Goal: Transaction & Acquisition: Obtain resource

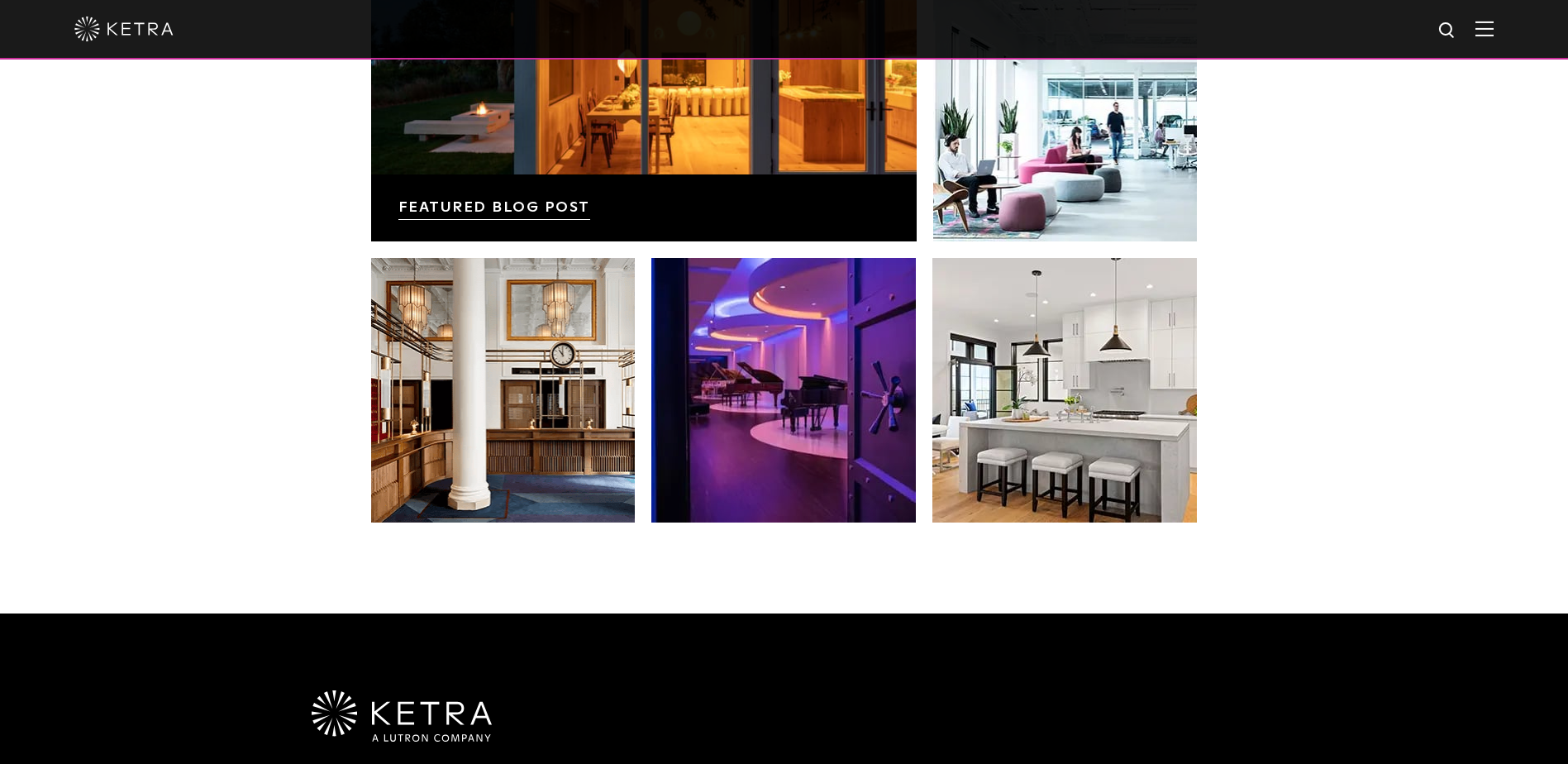
scroll to position [3473, 0]
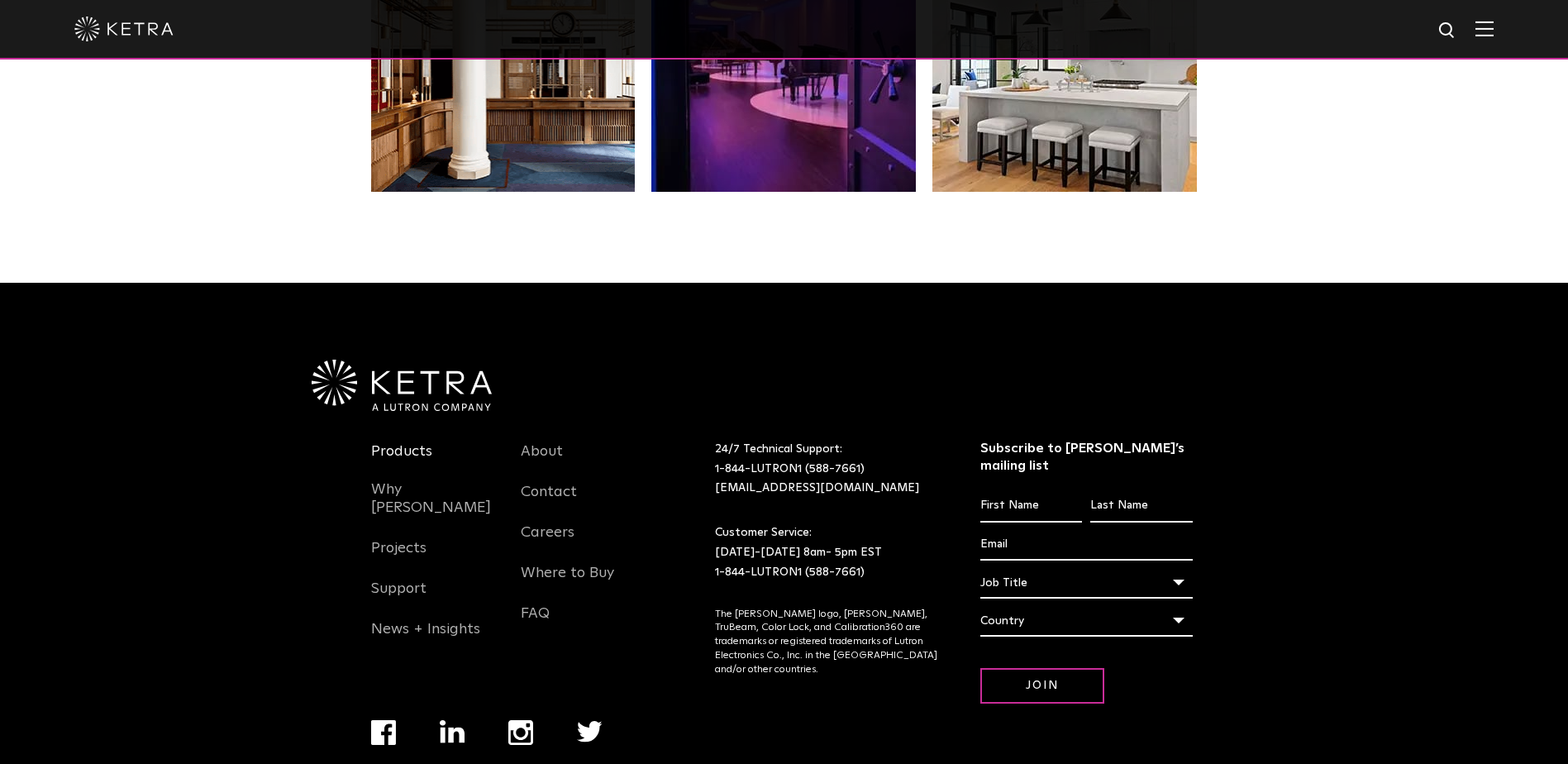
click at [401, 443] on link "Products" at bounding box center [402, 461] width 61 height 38
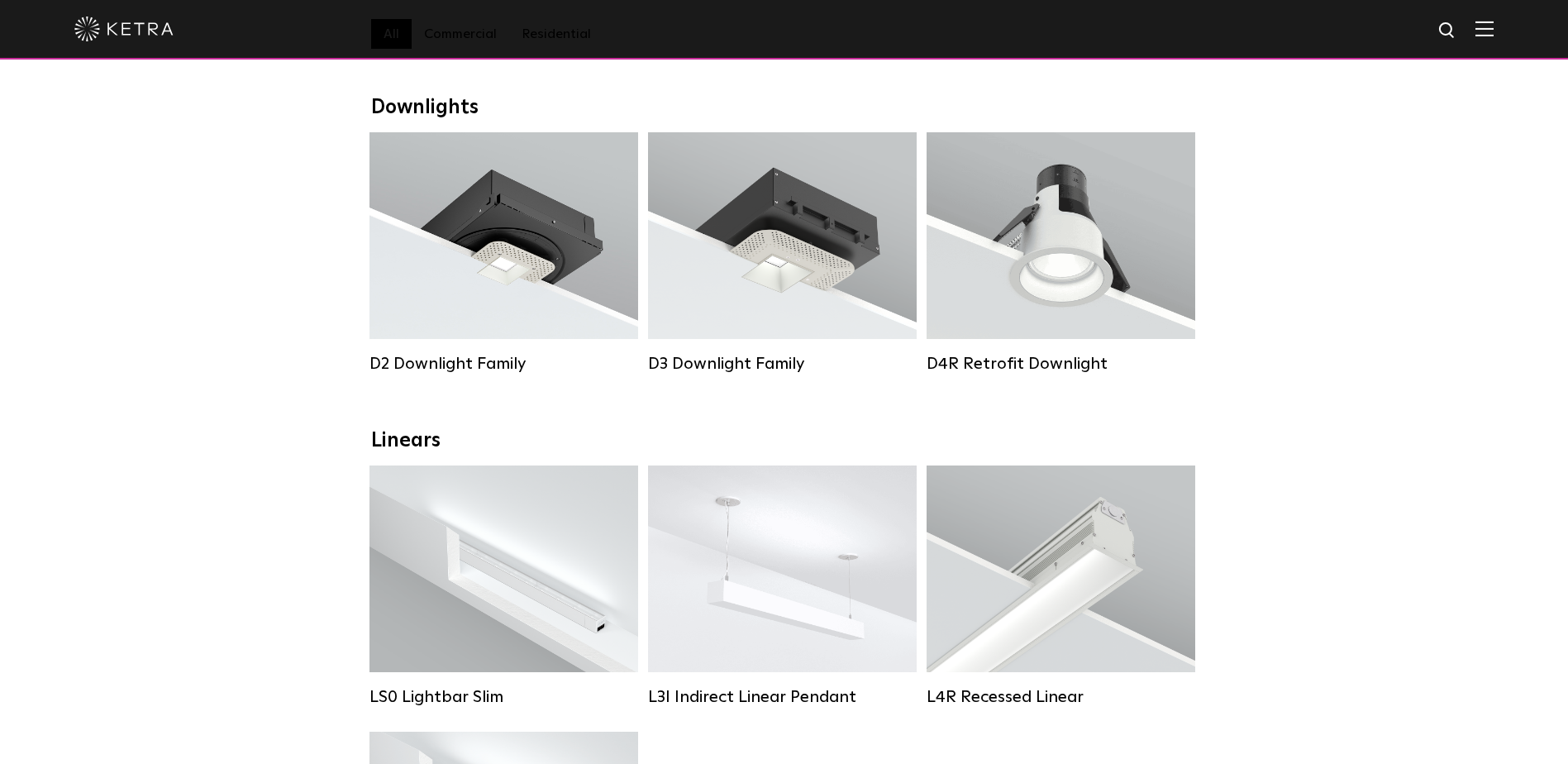
scroll to position [248, 0]
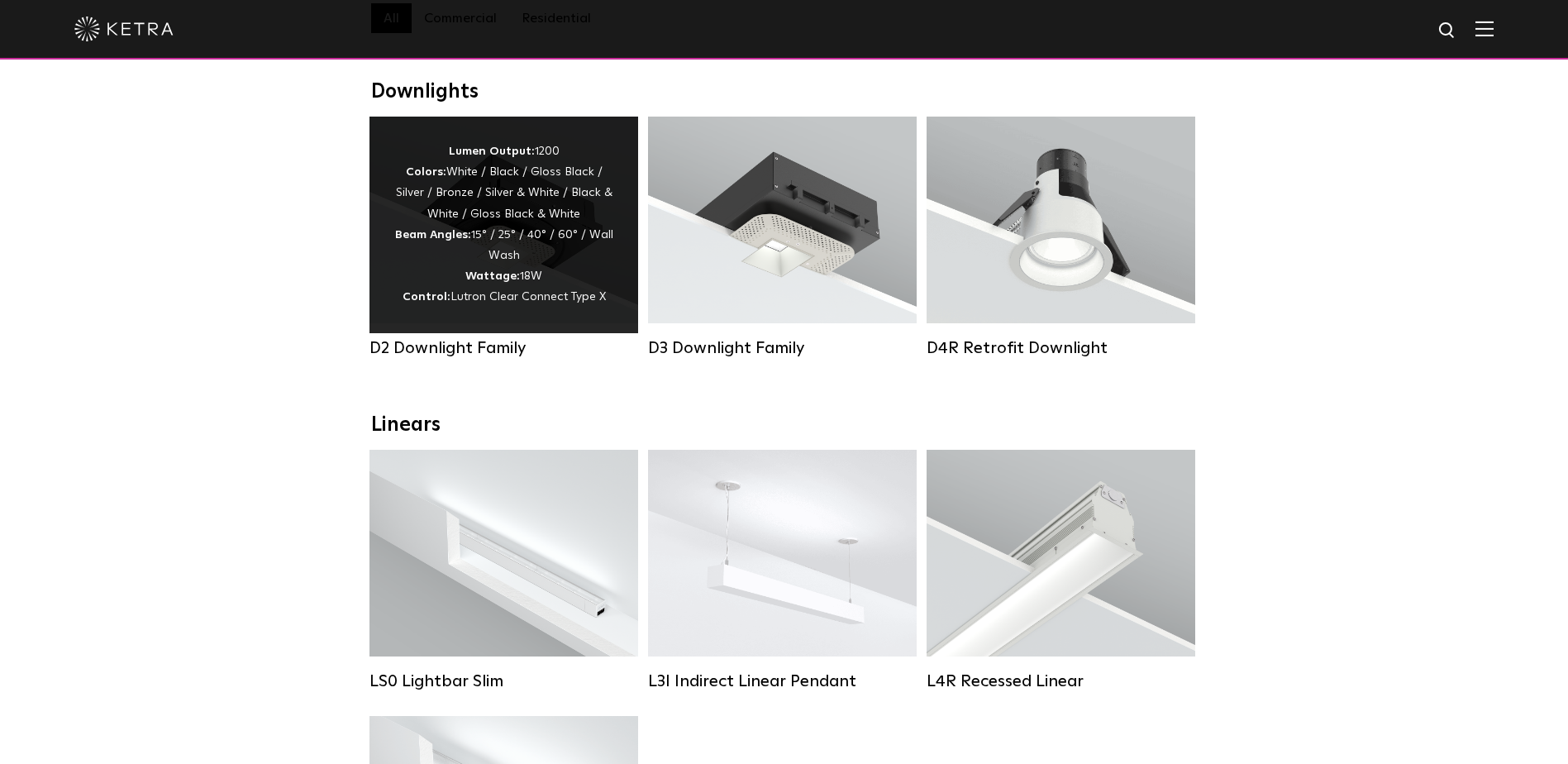
click at [587, 266] on div "Lumen Output: 1200 Colors: White / Black / Gloss Black / Silver / Bronze / Silv…" at bounding box center [504, 224] width 219 height 167
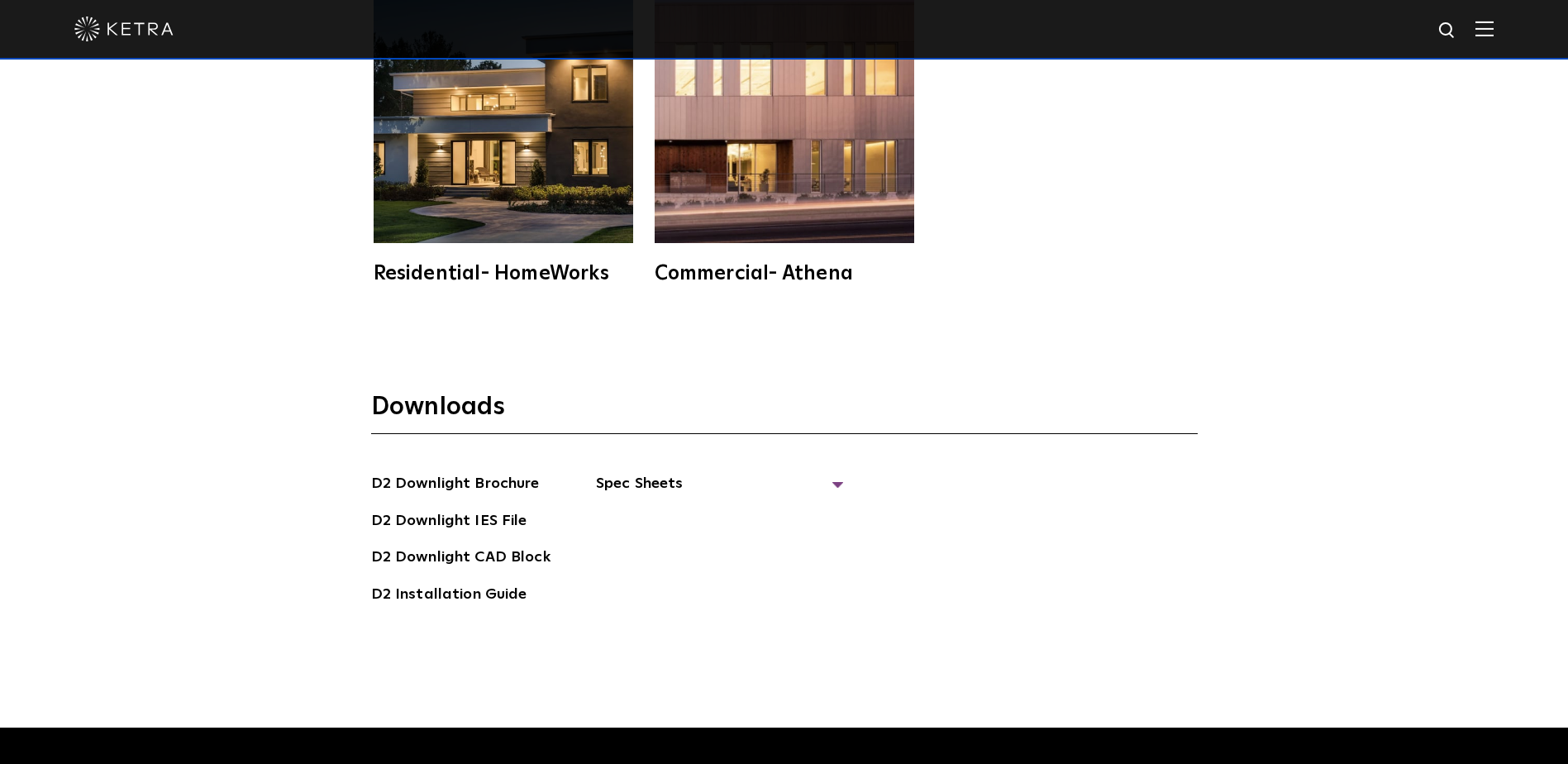
scroll to position [4630, 0]
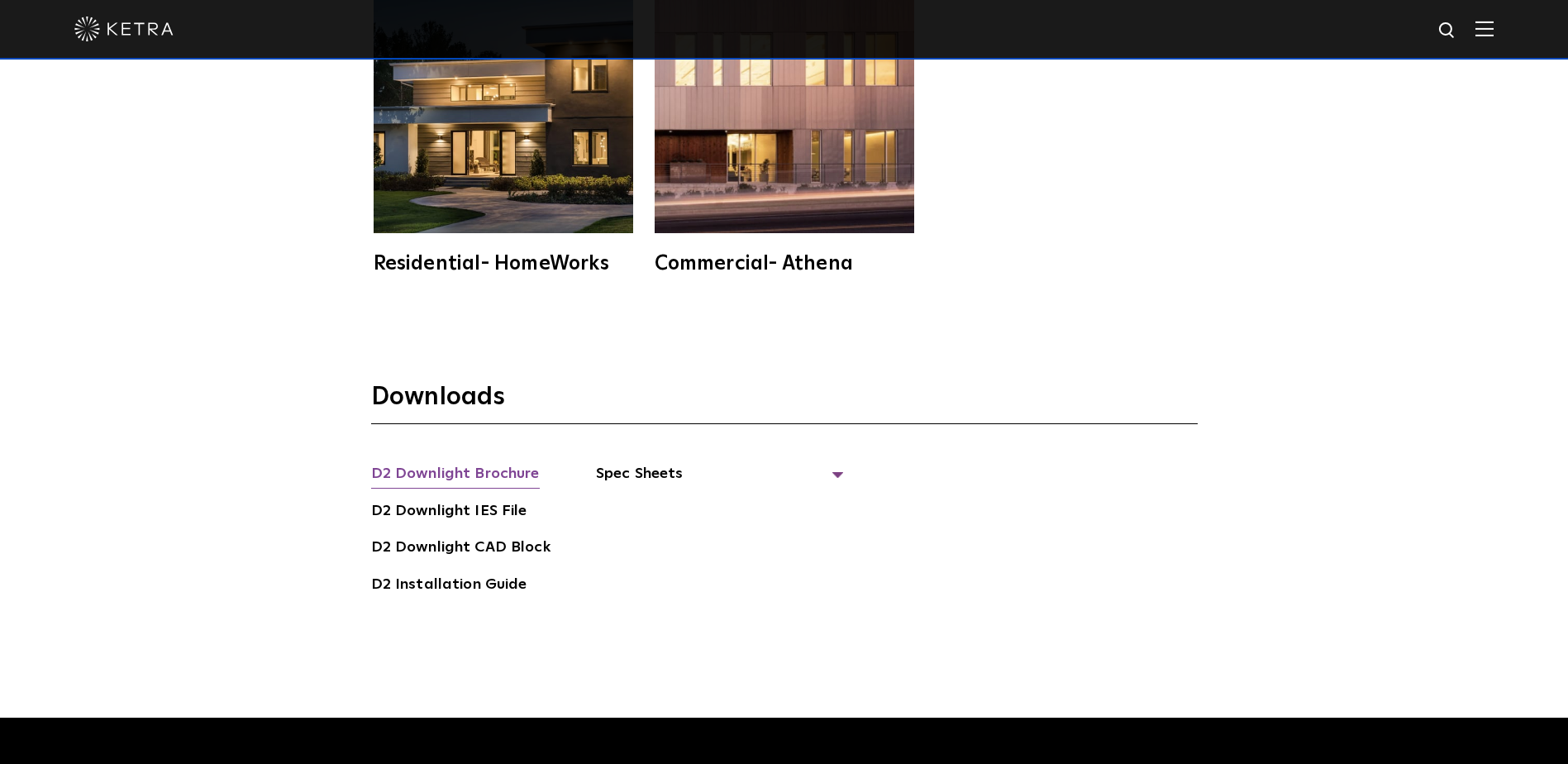
click at [500, 462] on link "D2 Downlight Brochure" at bounding box center [455, 475] width 169 height 27
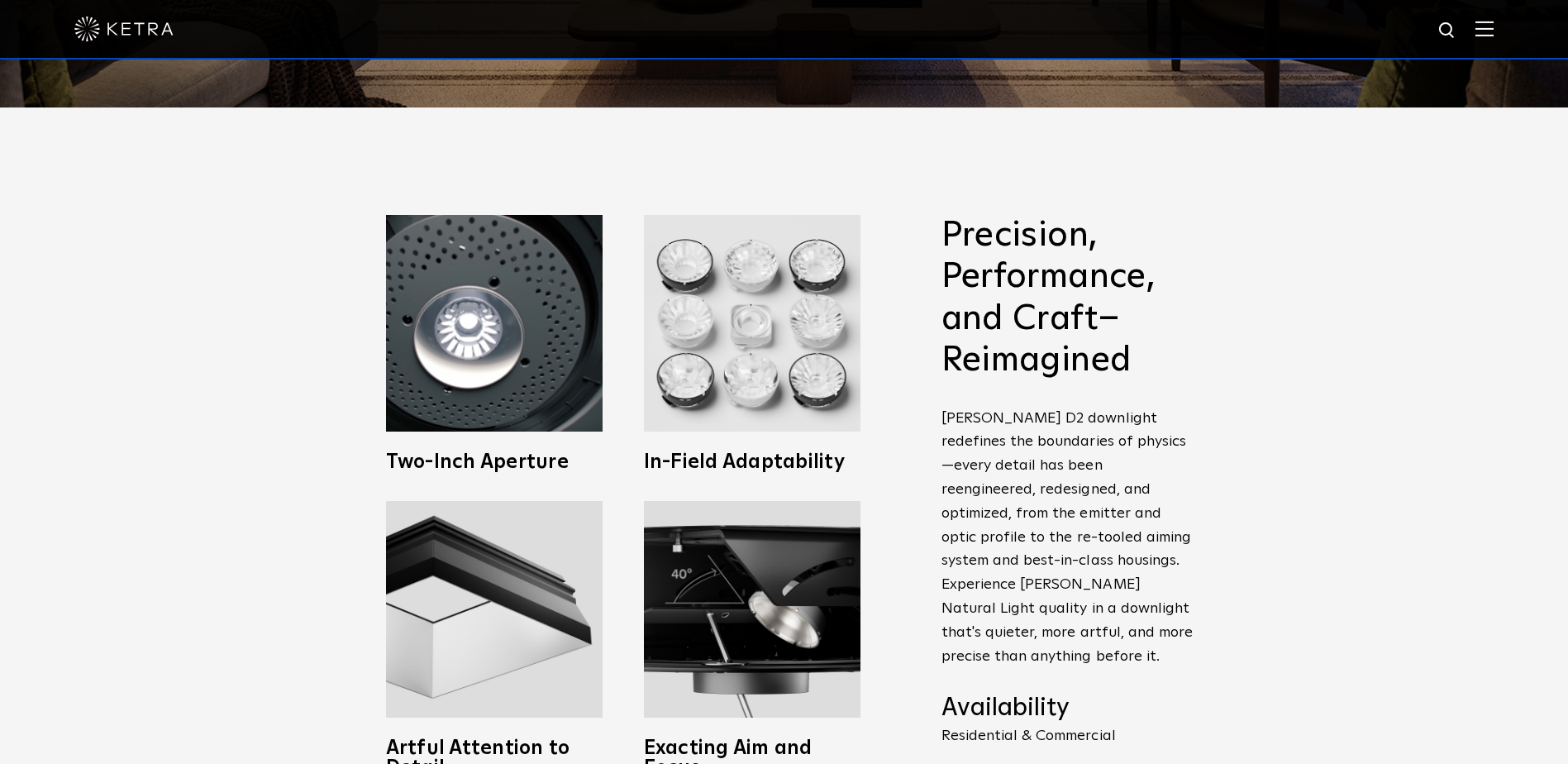
scroll to position [248, 0]
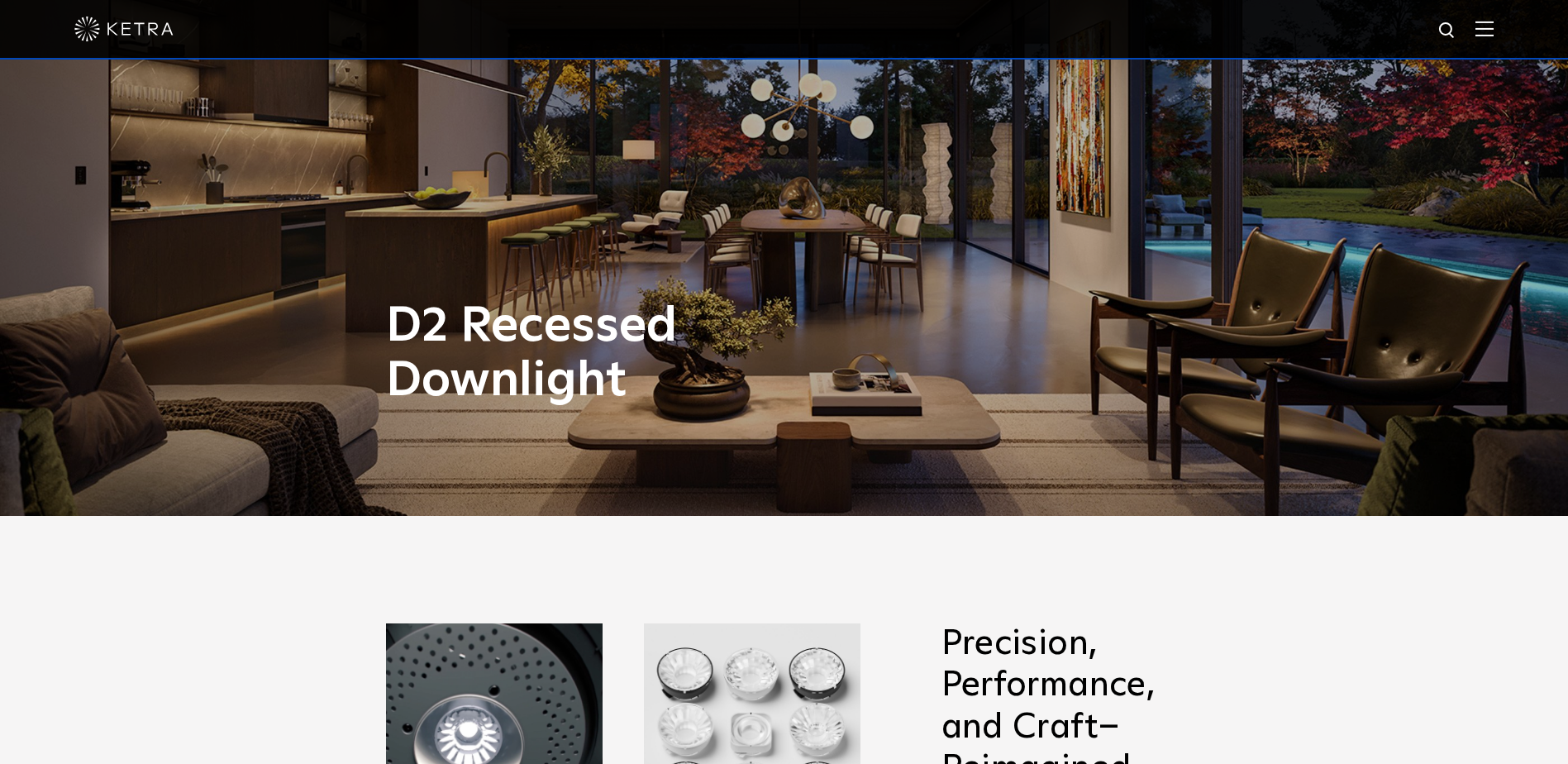
click at [1483, 41] on div at bounding box center [784, 29] width 1419 height 58
click at [1494, 30] on img at bounding box center [1484, 29] width 18 height 16
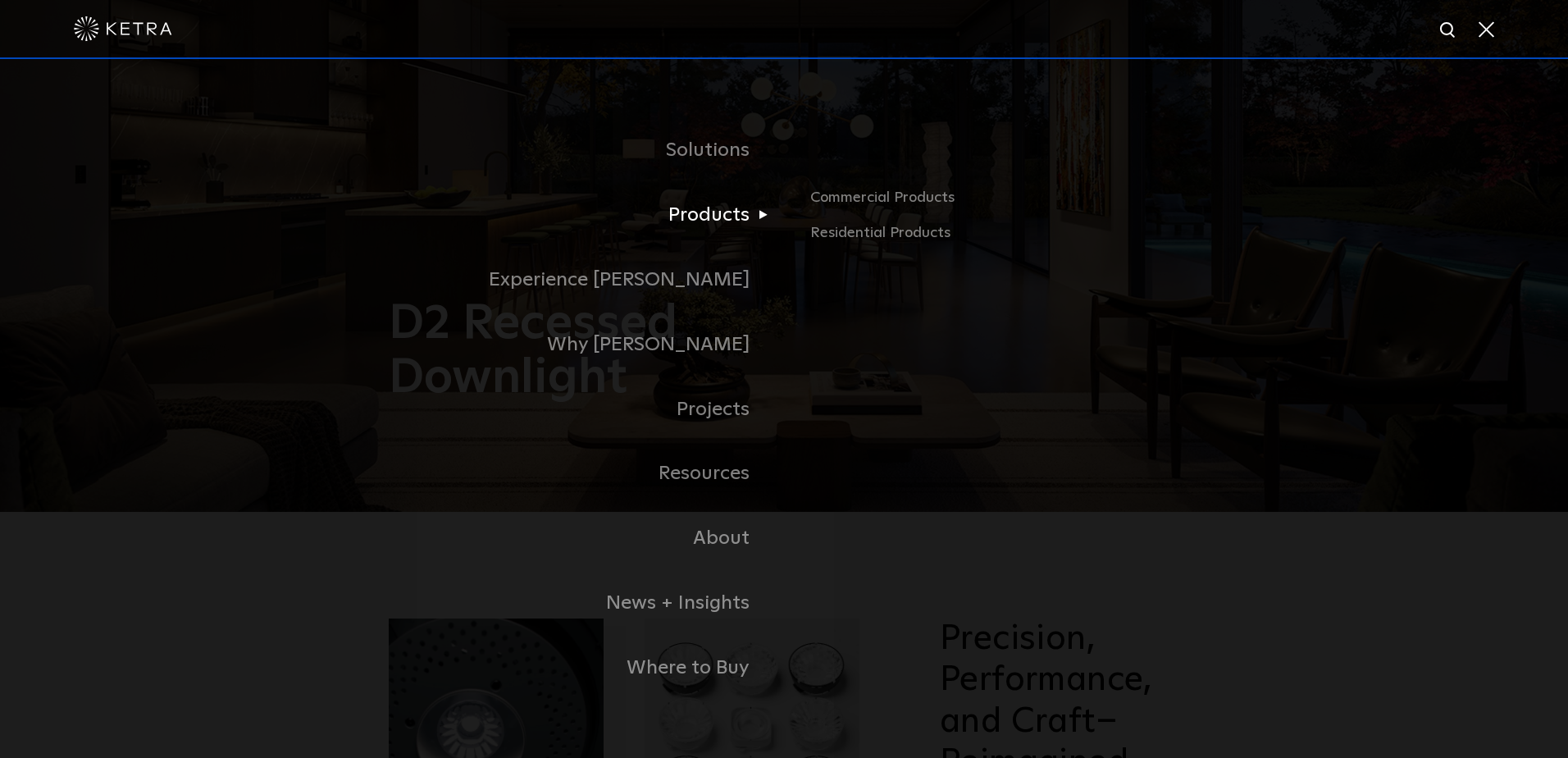
click at [772, 215] on link "Products" at bounding box center [578, 215] width 410 height 65
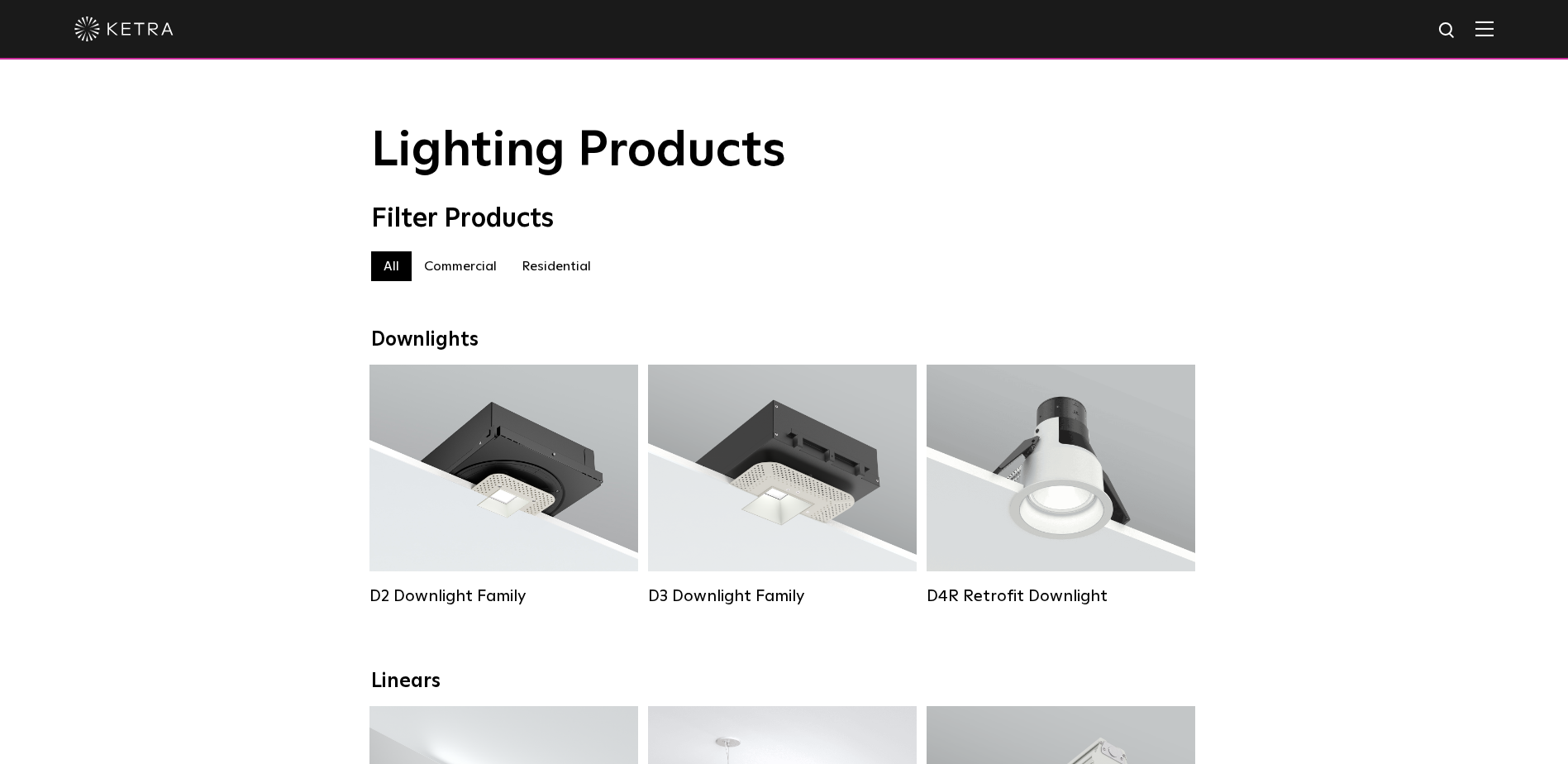
click at [551, 264] on label "Residential" at bounding box center [557, 266] width 95 height 30
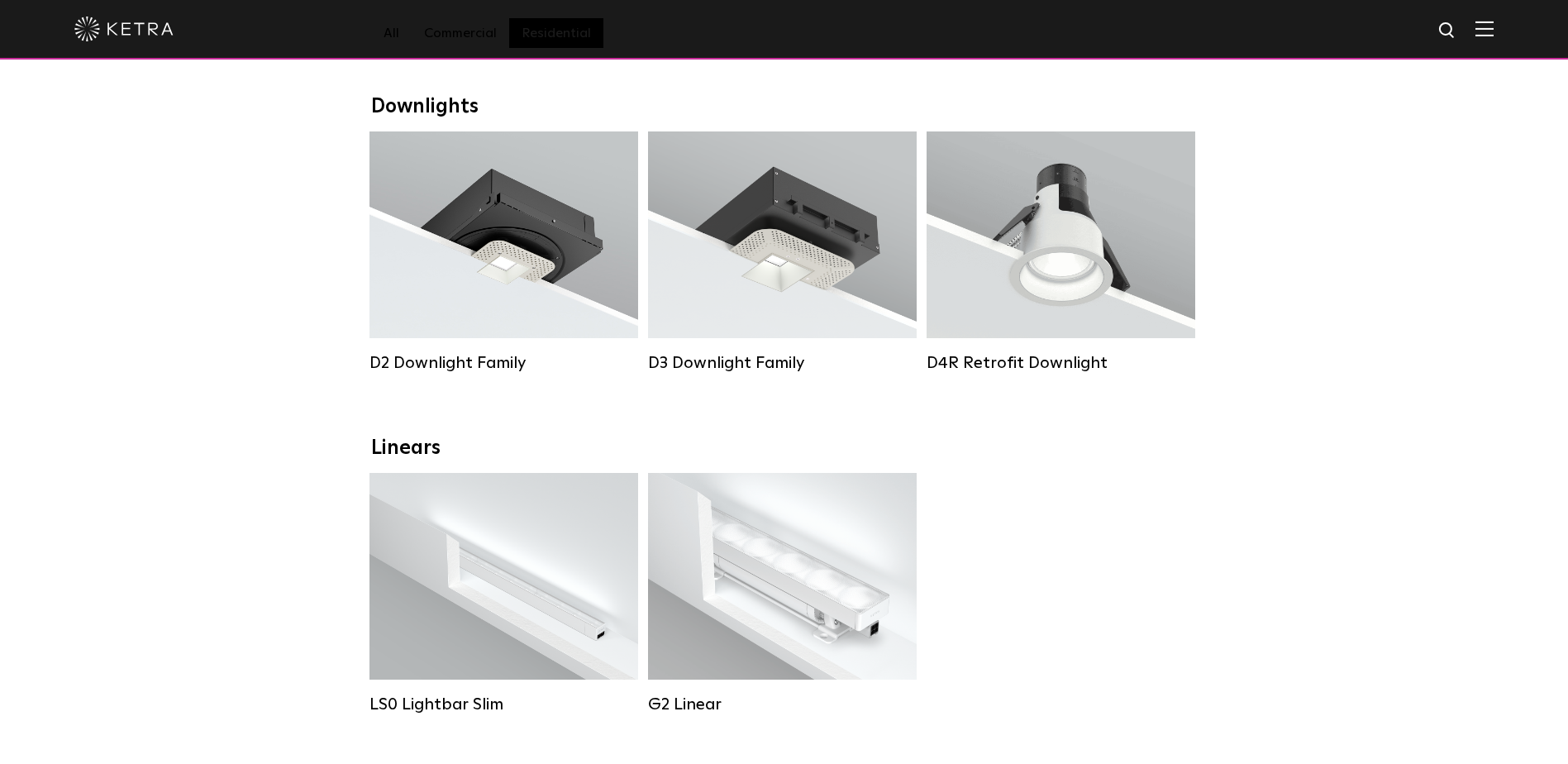
scroll to position [166, 0]
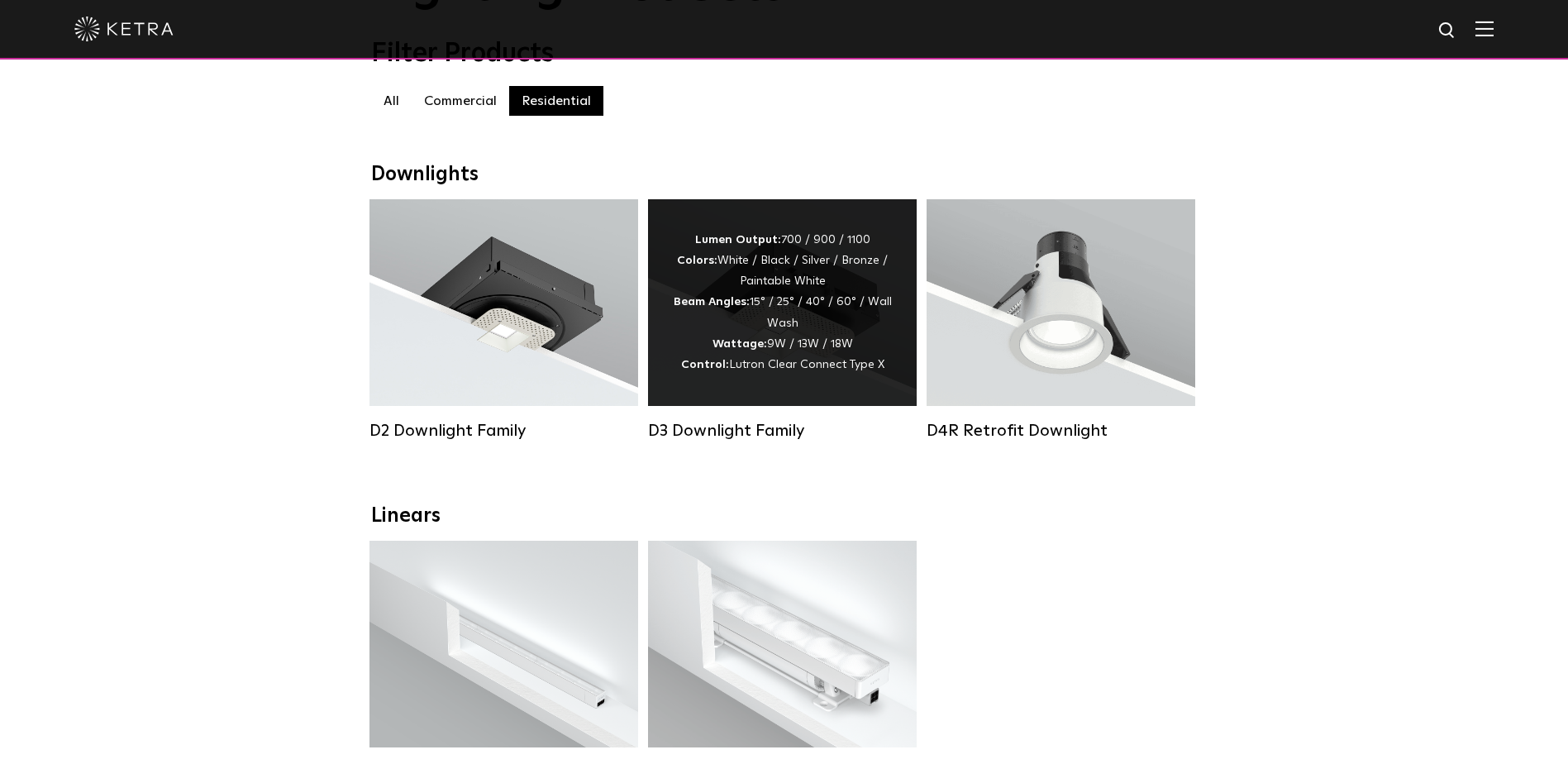
click at [748, 261] on div "Lumen Output: 700 / 900 / 1100 Colors: White / Black / Silver / Bronze / Painta…" at bounding box center [783, 303] width 219 height 146
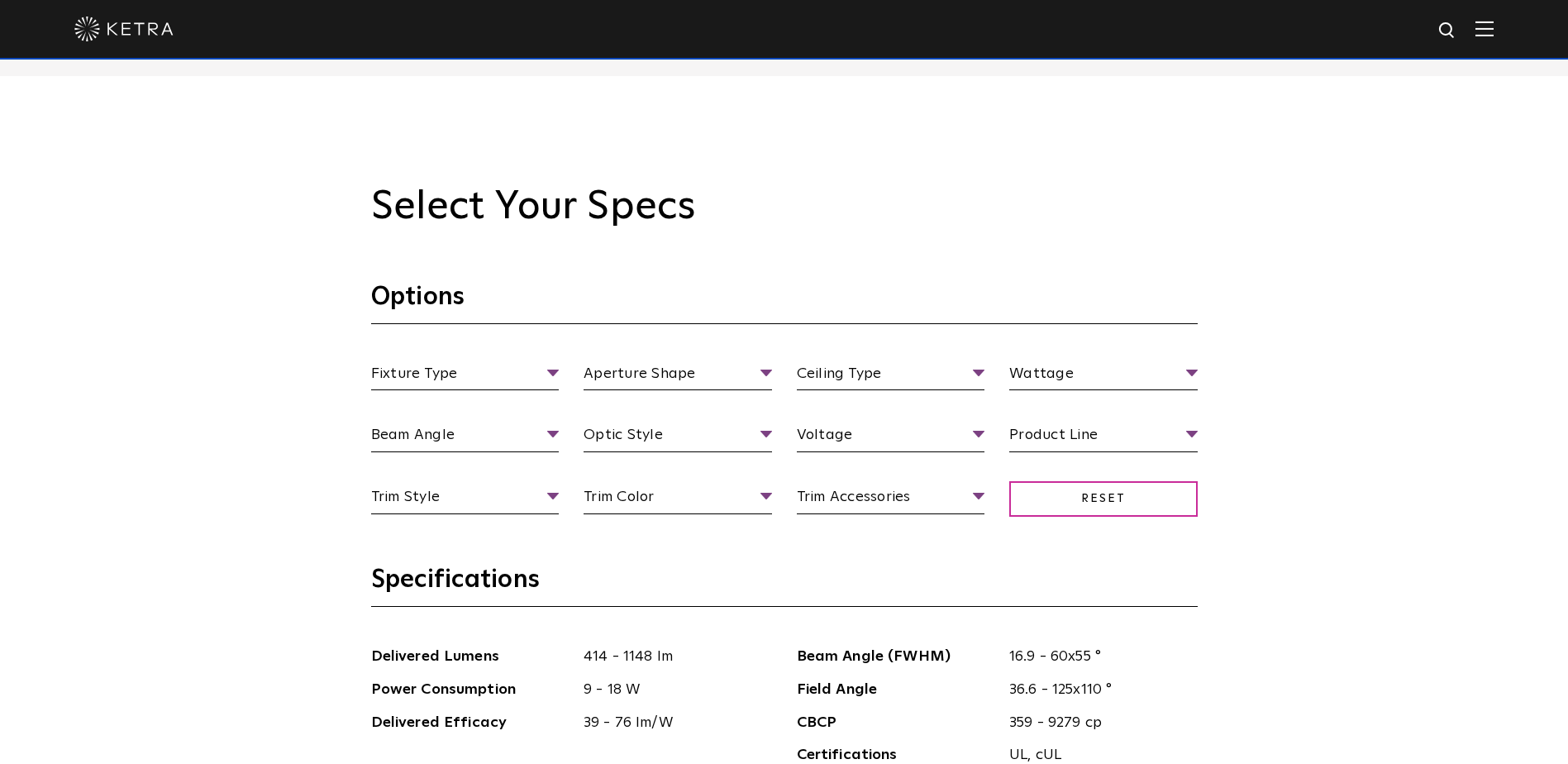
scroll to position [1489, 0]
click at [569, 377] on ul "Fixture Type Fixture Type Adjustable Fixed Wall Wash" at bounding box center [465, 374] width 213 height 29
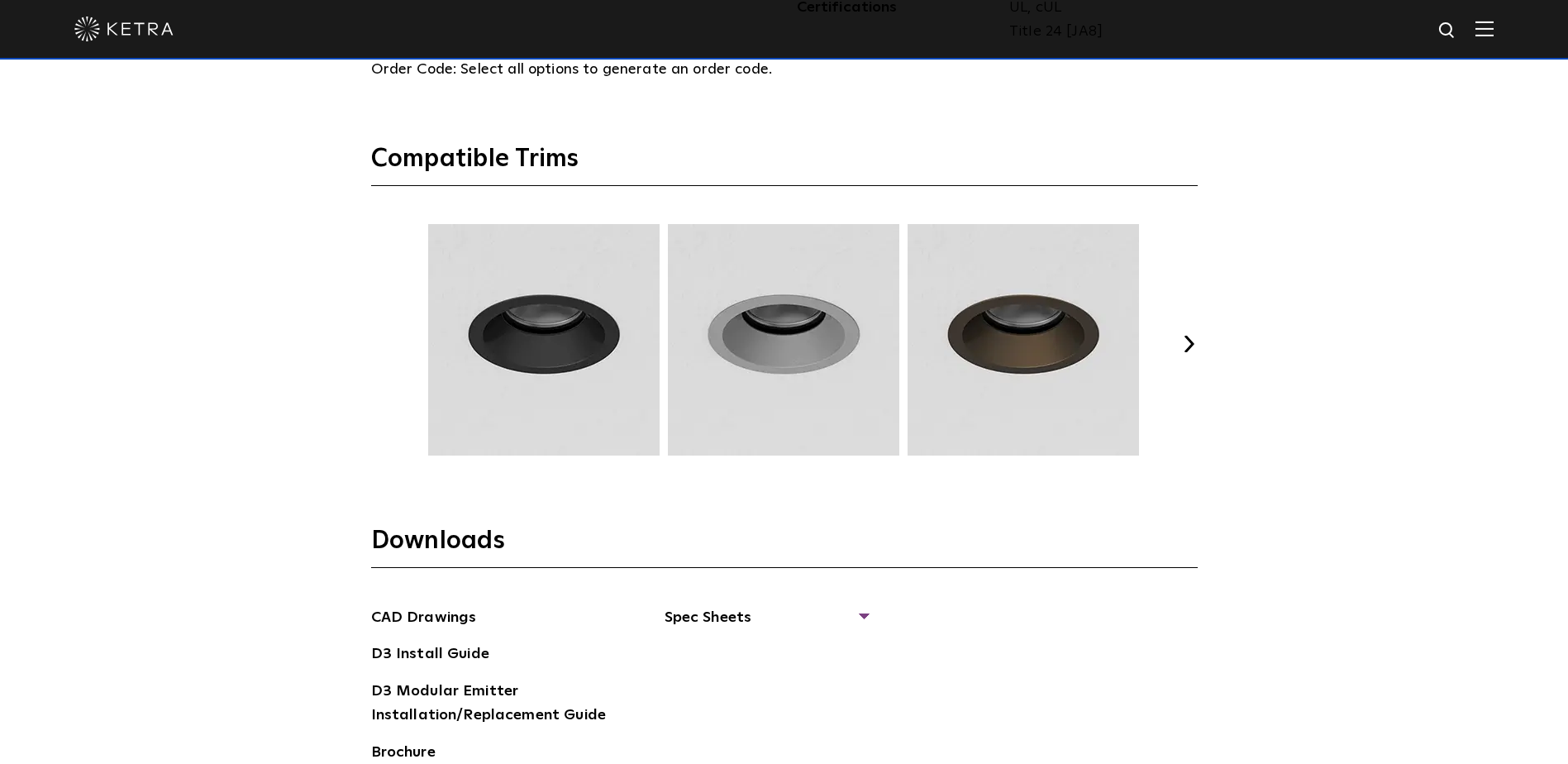
scroll to position [2233, 0]
